Goal: Transaction & Acquisition: Purchase product/service

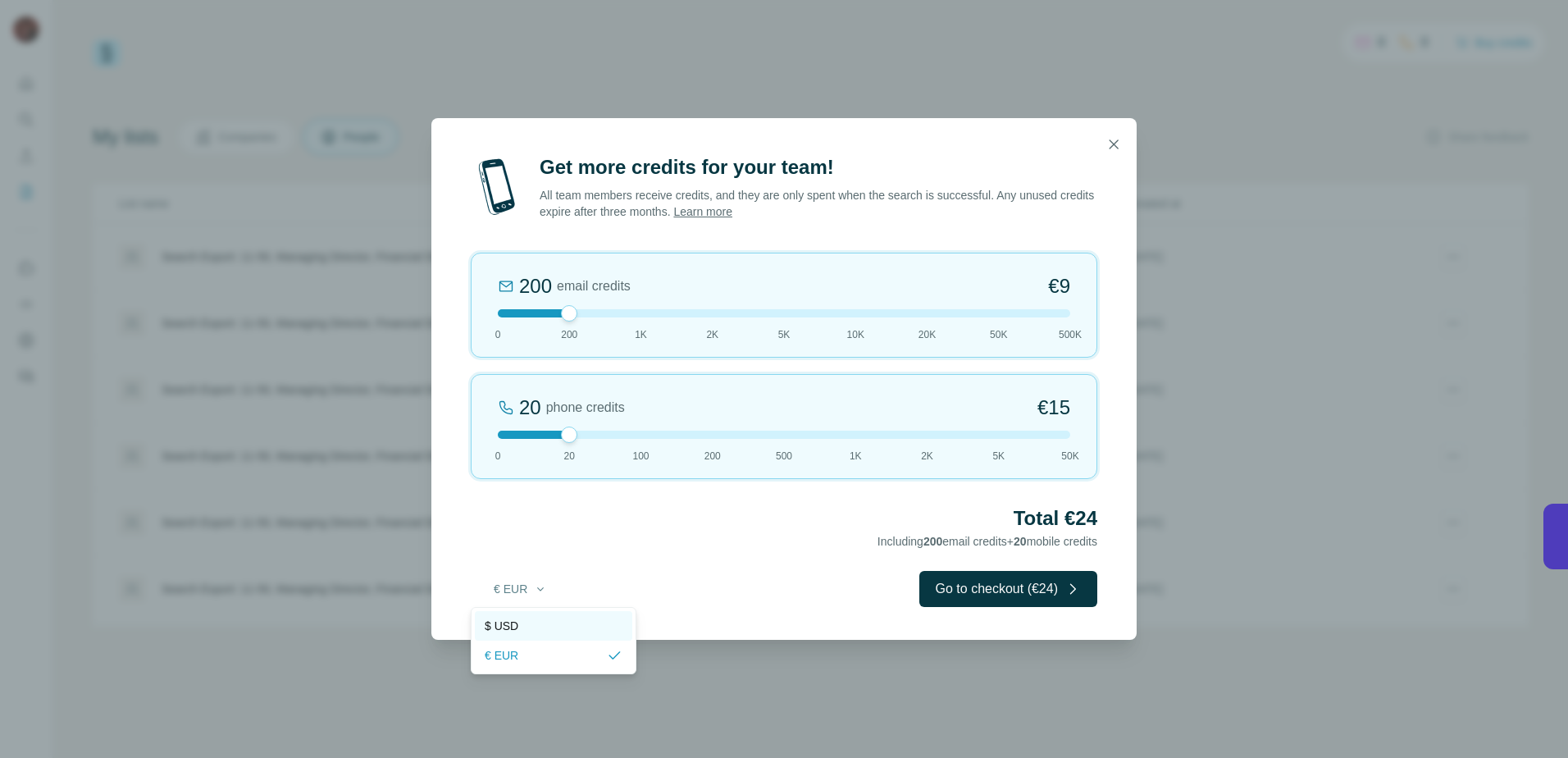
click at [524, 628] on div "$ USD" at bounding box center [553, 626] width 138 height 16
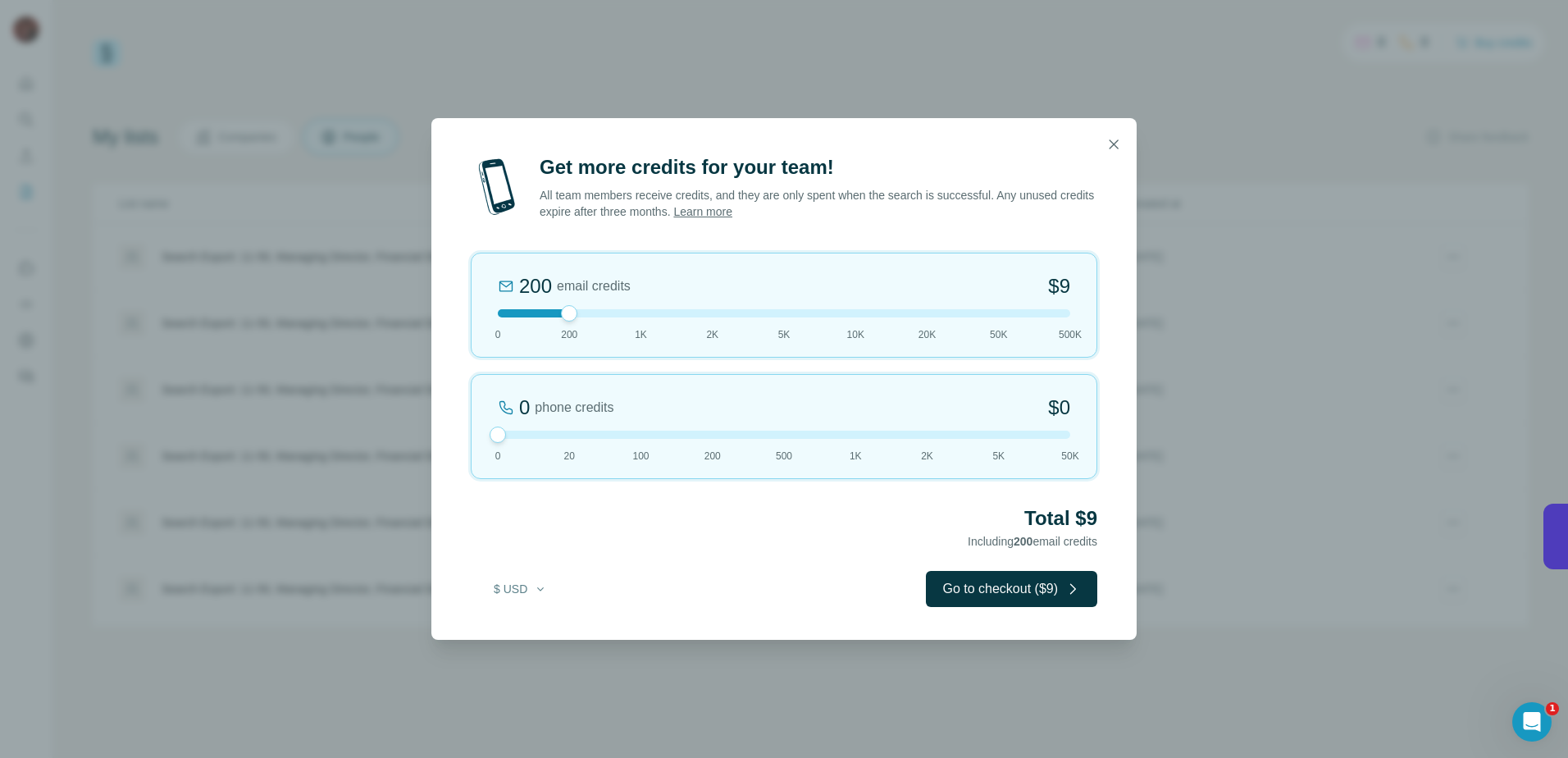
drag, startPoint x: 566, startPoint y: 432, endPoint x: 525, endPoint y: 466, distance: 53.3
click at [525, 466] on div "0 phone credits $0 [PHONE_NUMBER] 1K 2K 5K 50K" at bounding box center [784, 426] width 627 height 105
drag, startPoint x: 547, startPoint y: 305, endPoint x: 502, endPoint y: 320, distance: 47.4
click at [502, 320] on div "200 email credits $9 0 200 1K 2K 5K 10K 20K 50K 500K" at bounding box center [784, 305] width 627 height 105
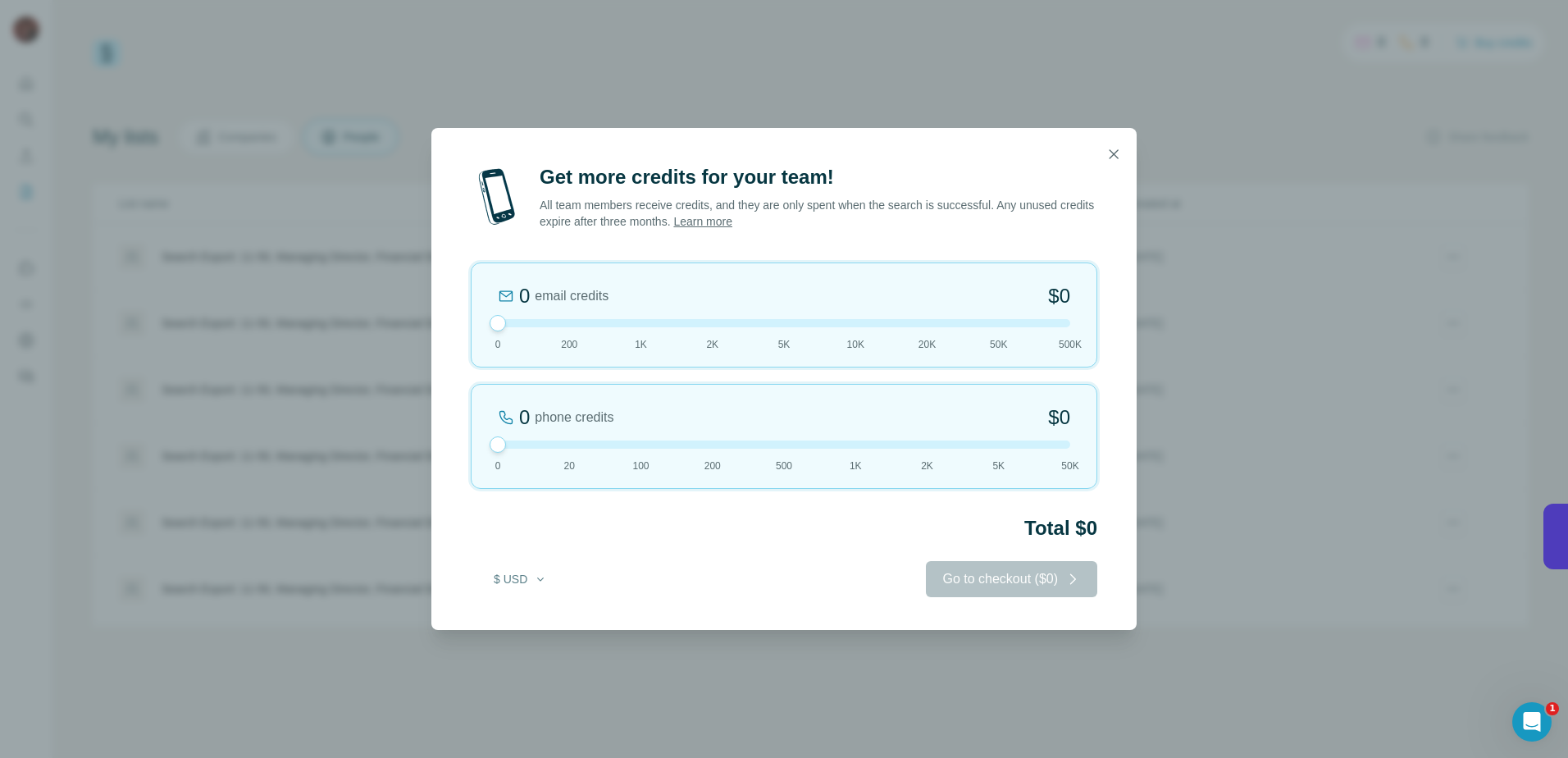
drag, startPoint x: 515, startPoint y: 316, endPoint x: 505, endPoint y: 319, distance: 10.4
click at [505, 319] on div "0 email credits $0 0 200 1K 2K 5K 10K 20K 50K 500K" at bounding box center [784, 315] width 627 height 105
drag, startPoint x: 558, startPoint y: 333, endPoint x: 566, endPoint y: 345, distance: 14.4
click at [566, 345] on div "0 email credits $0 0 200 1K 2K 5K 10K 20K 50K 500K" at bounding box center [784, 315] width 627 height 105
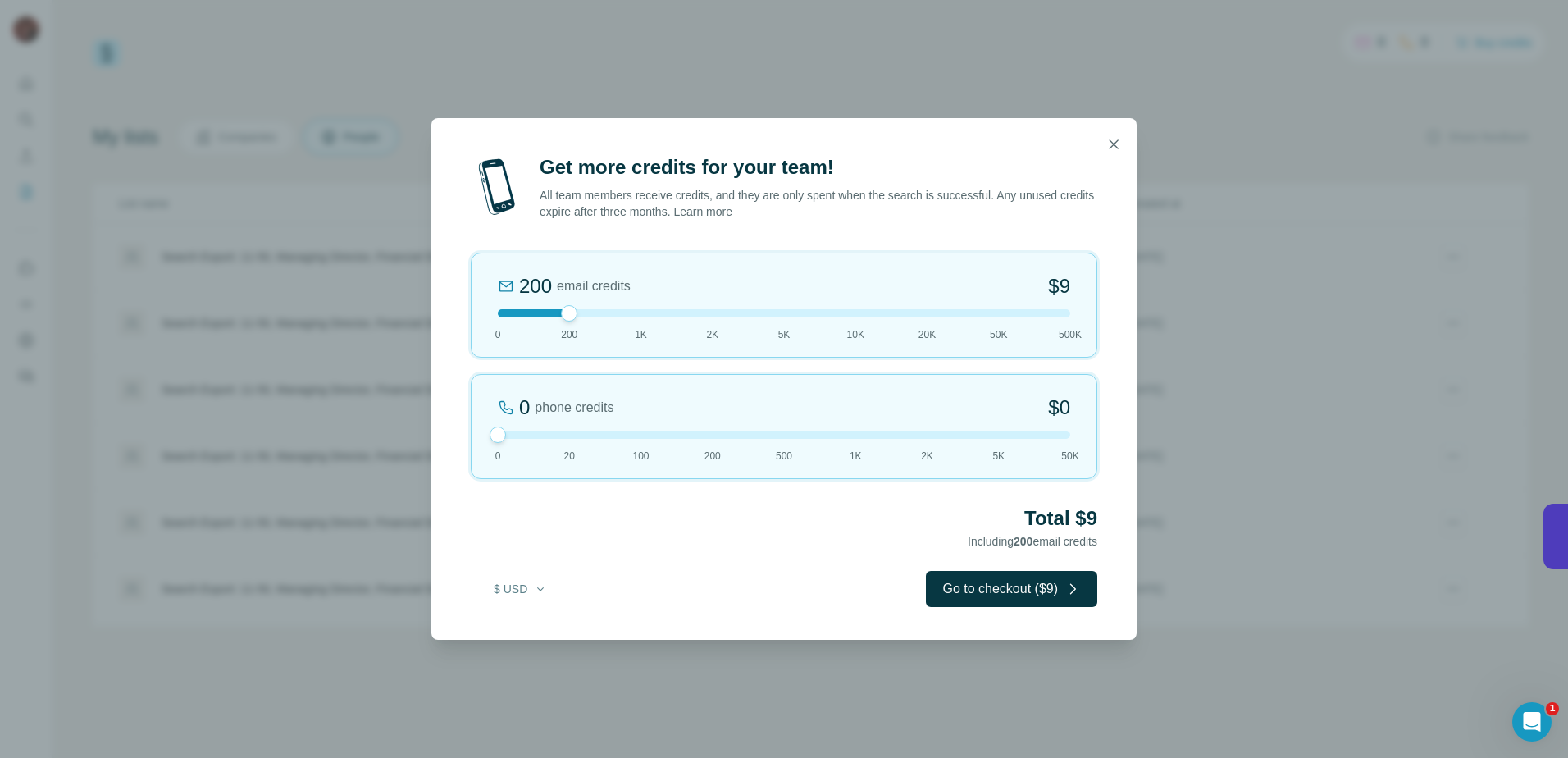
drag, startPoint x: 566, startPoint y: 345, endPoint x: 560, endPoint y: 317, distance: 28.6
click at [560, 317] on div "200 email credits $9 0 200 1K 2K 5K 10K 20K 50K 500K" at bounding box center [784, 305] width 627 height 105
drag, startPoint x: 580, startPoint y: 309, endPoint x: 870, endPoint y: 193, distance: 312.3
click at [746, 301] on div "2K email credits 5% Discount $80 0 200 1K 2K 5K 10K 20K 50K 500K" at bounding box center [784, 305] width 627 height 105
click at [1115, 143] on icon "button" at bounding box center [1114, 144] width 9 height 9
